Goal: Find contact information: Find contact information

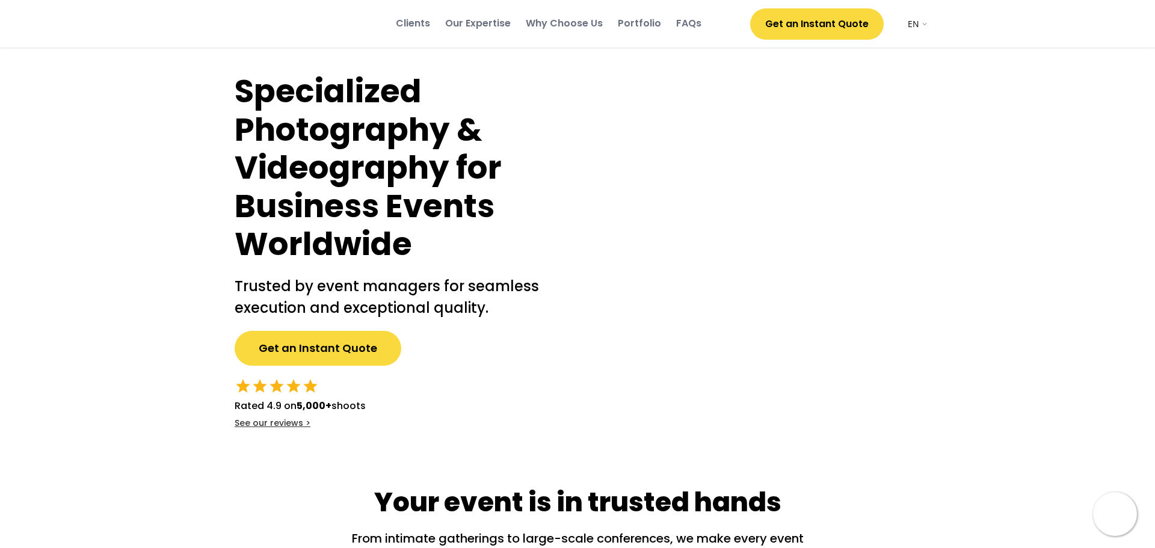
select select ""en""
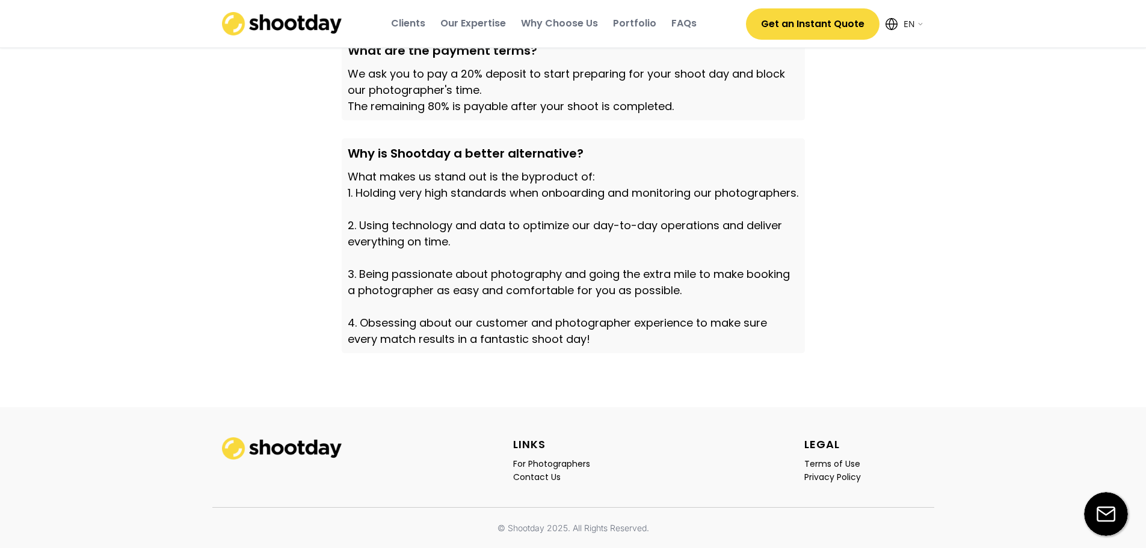
scroll to position [4143, 0]
click at [549, 478] on div "Contact Us" at bounding box center [537, 477] width 48 height 11
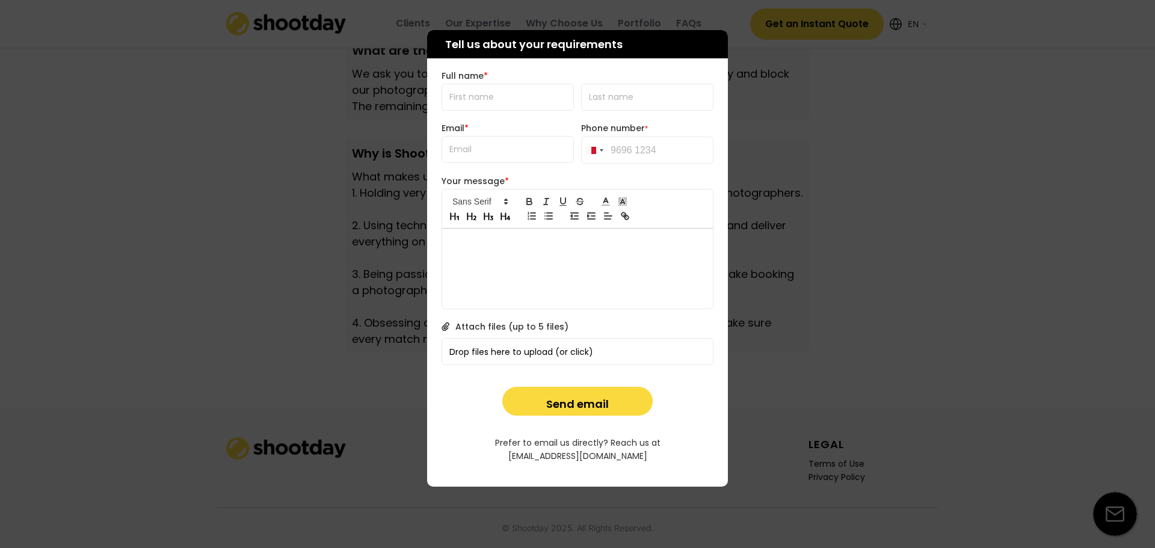
click at [877, 137] on div at bounding box center [577, 274] width 1155 height 548
